Goal: Task Accomplishment & Management: Use online tool/utility

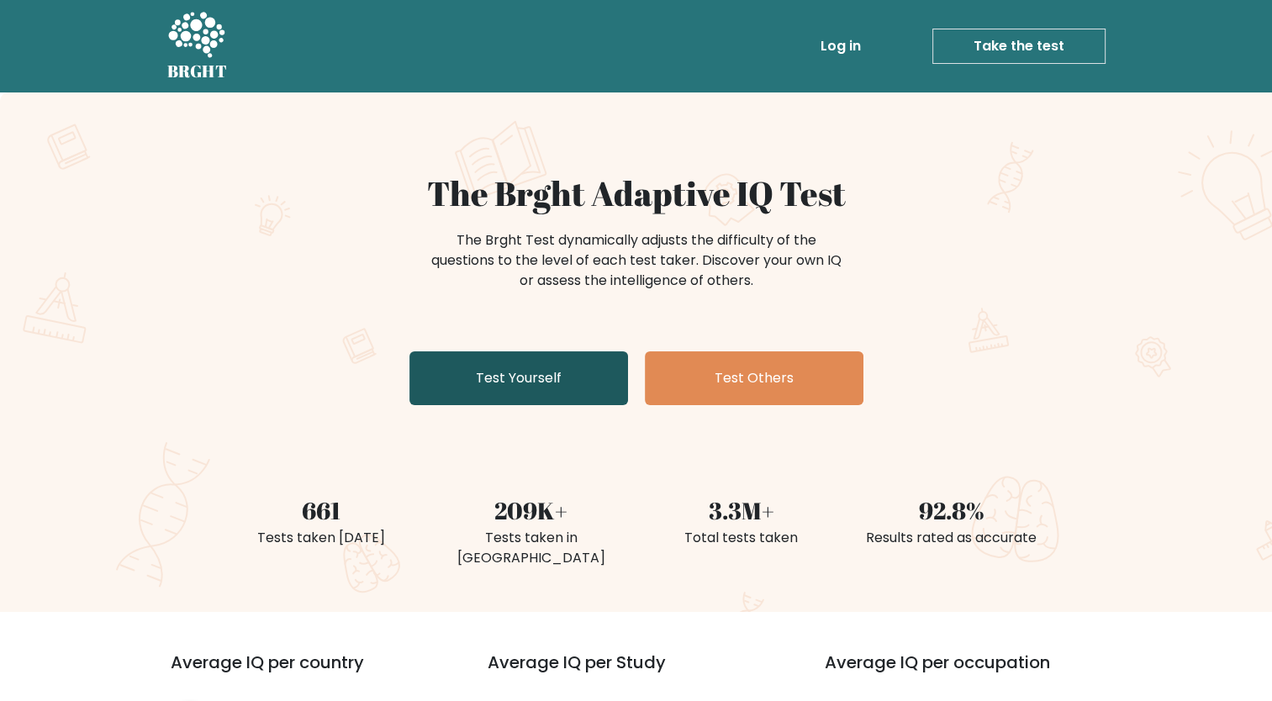
click at [538, 382] on link "Test Yourself" at bounding box center [518, 378] width 219 height 54
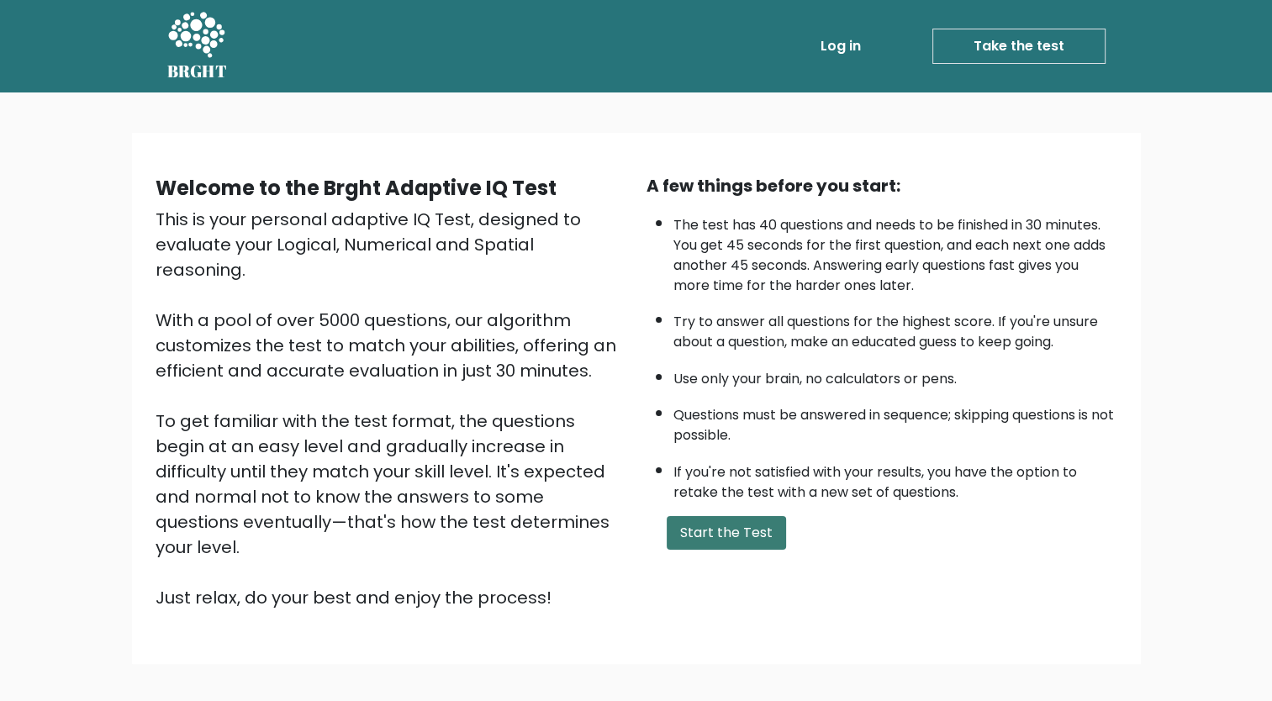
click at [707, 530] on button "Start the Test" at bounding box center [726, 533] width 119 height 34
